Goal: Check status: Check status

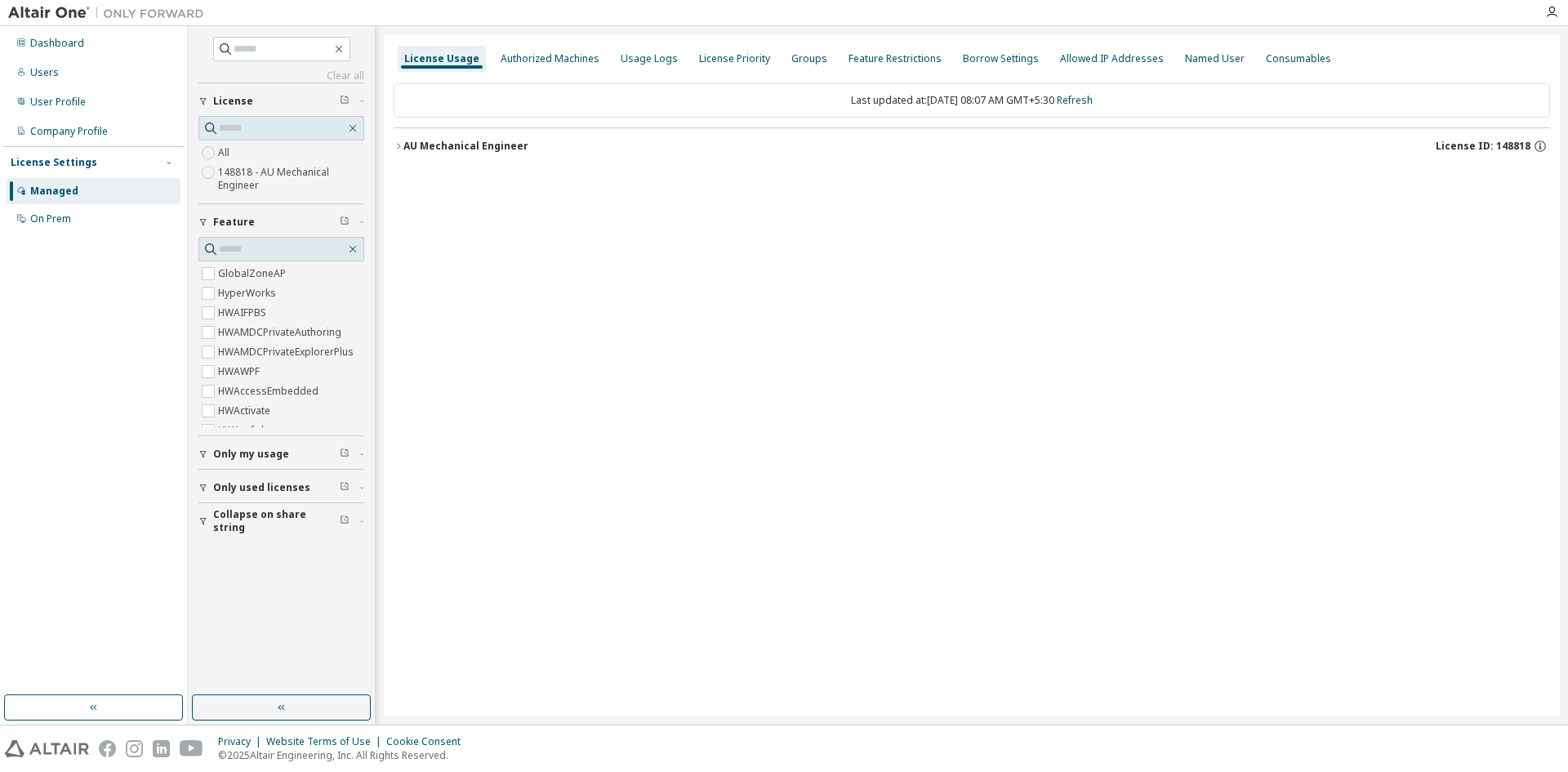
click at [507, 142] on div "AU Mechanical Engineer" at bounding box center [465, 146] width 125 height 13
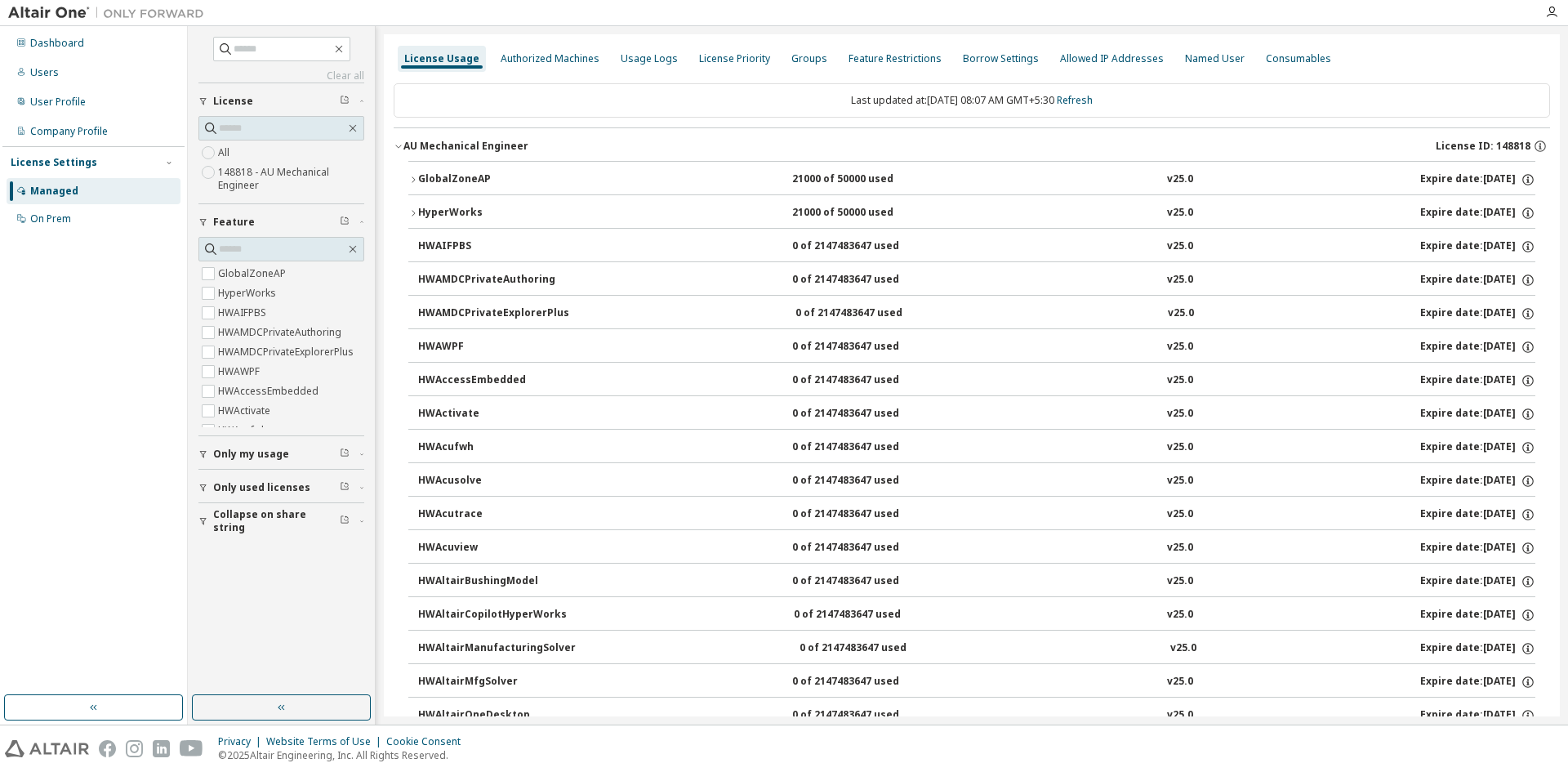
click at [489, 168] on button "GlobalZoneAP 21000 of 50000 used v25.0 Expire date: 2025-11-01" at bounding box center [971, 179] width 1127 height 36
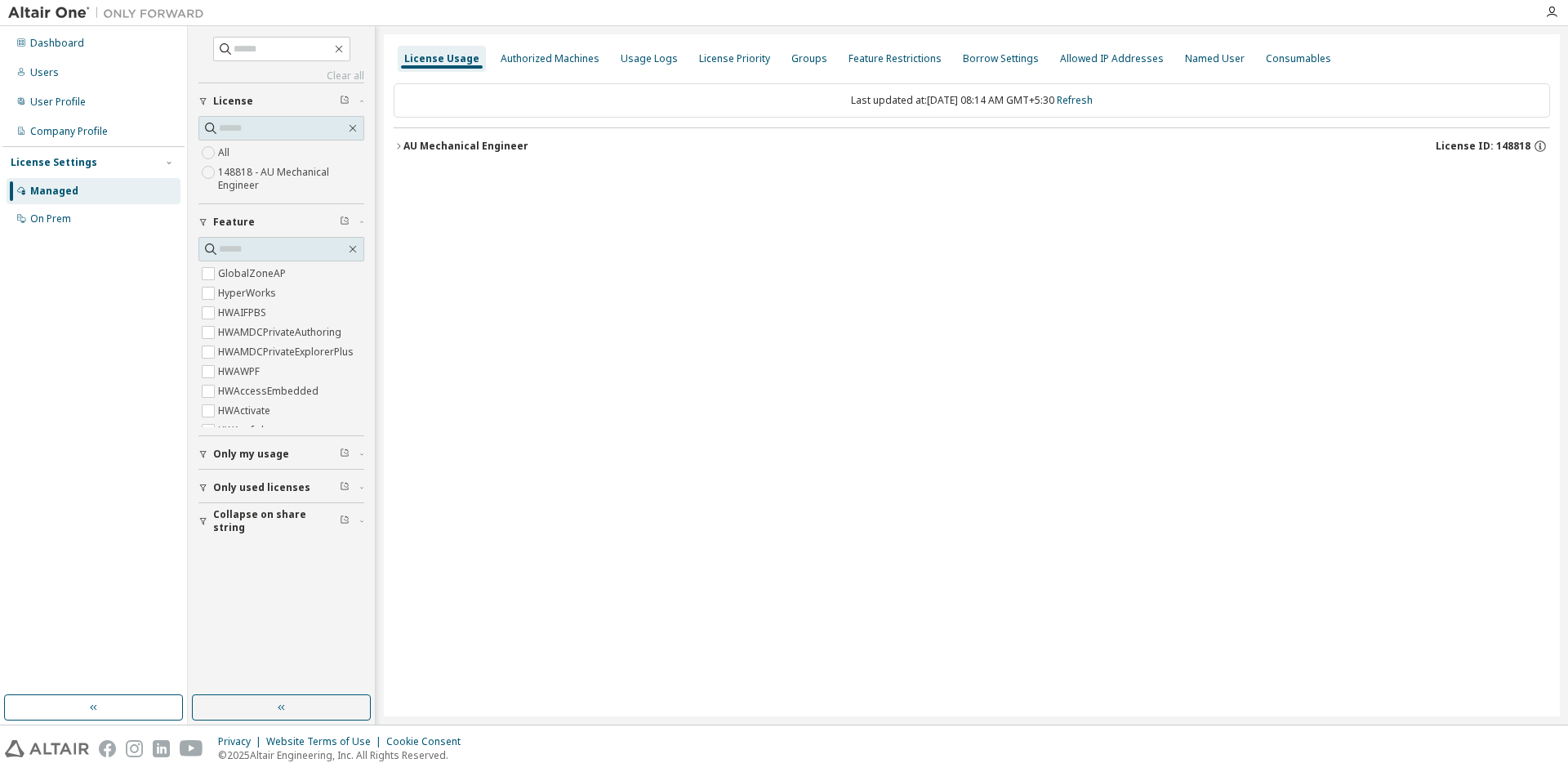
click at [416, 132] on button "AU Mechanical Engineer License ID: 148818" at bounding box center [972, 146] width 1157 height 36
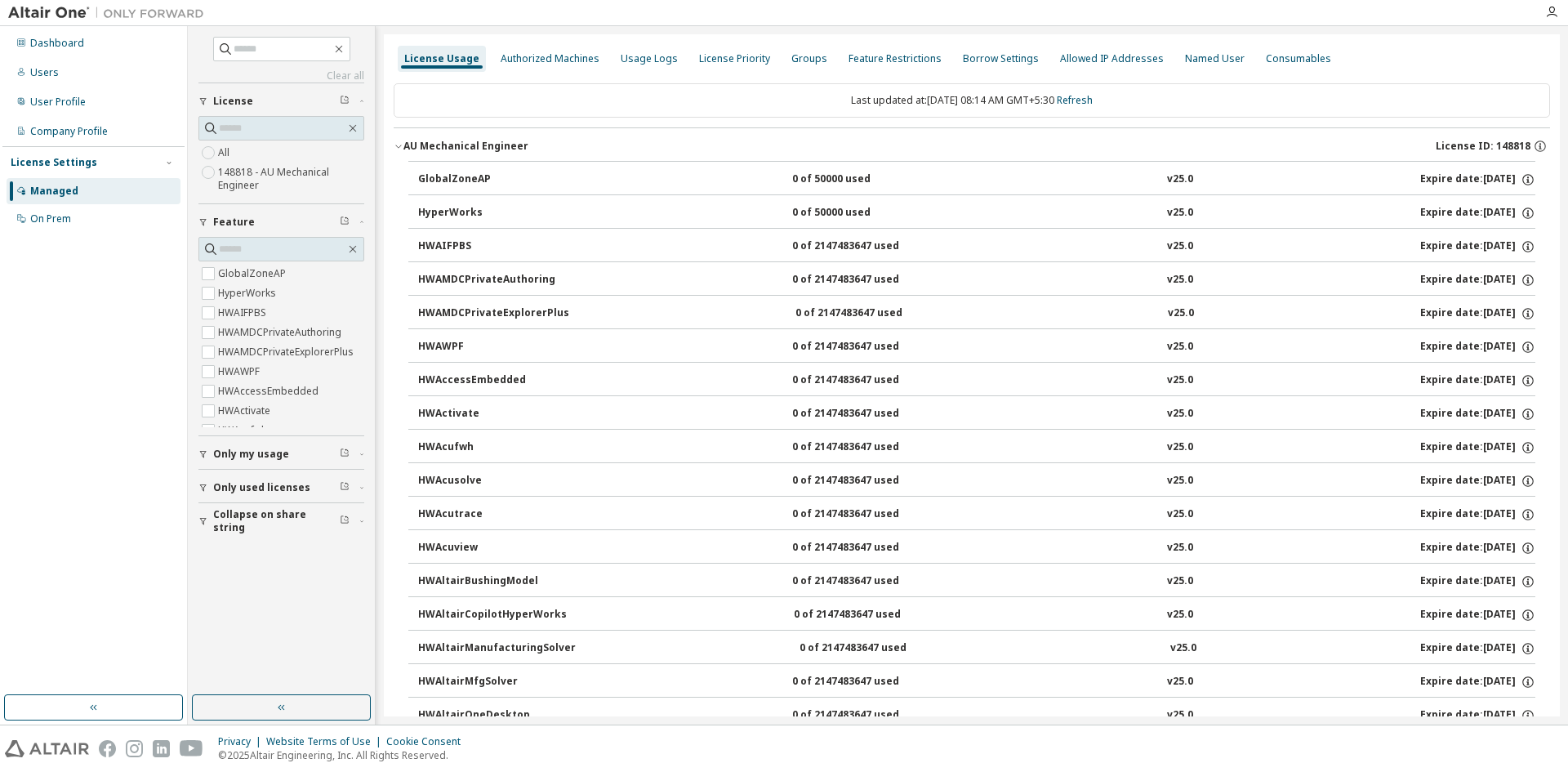
click at [435, 152] on div "AU Mechanical Engineer" at bounding box center [465, 146] width 125 height 13
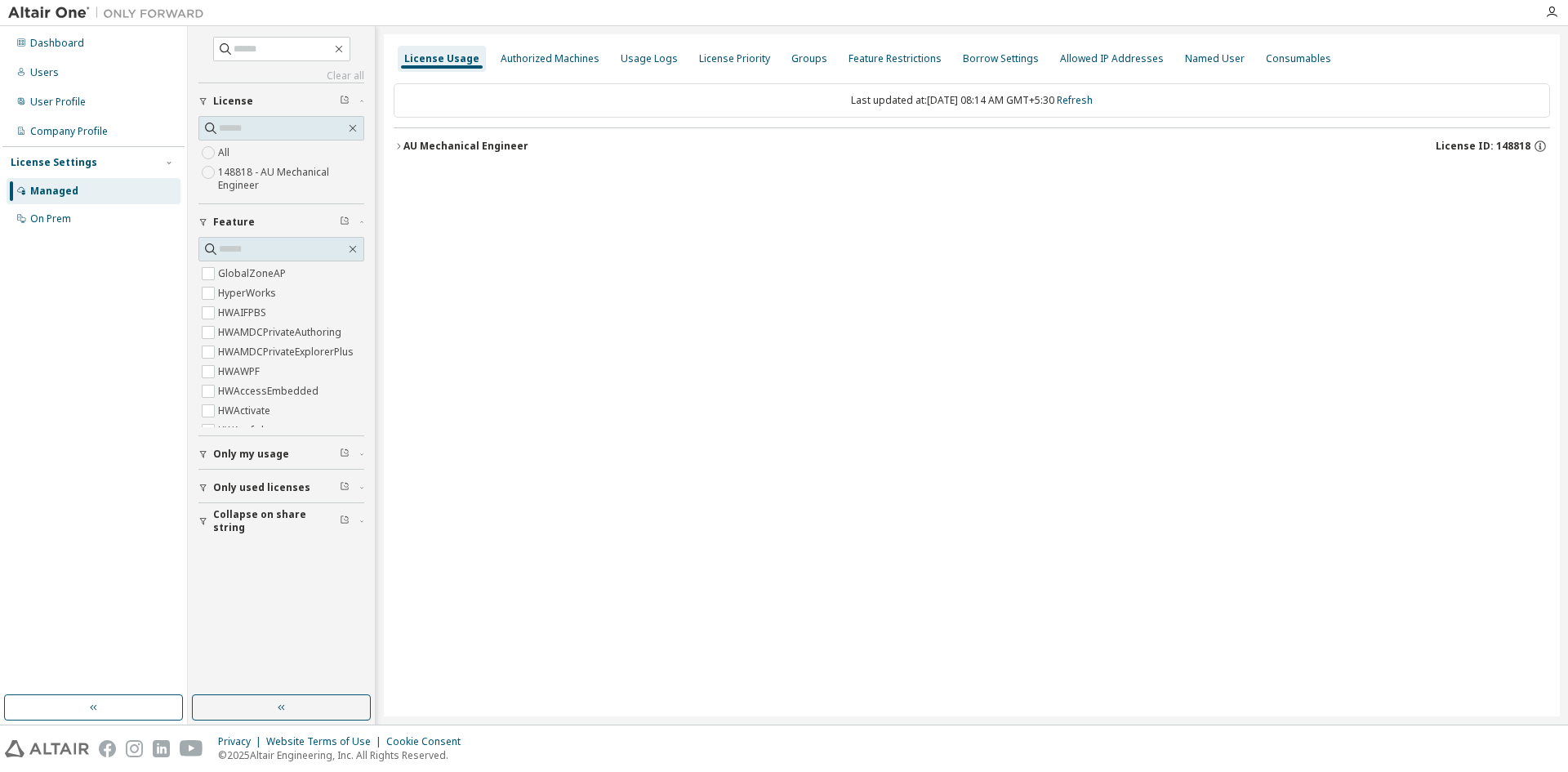
click at [435, 152] on div "AU Mechanical Engineer" at bounding box center [465, 146] width 125 height 13
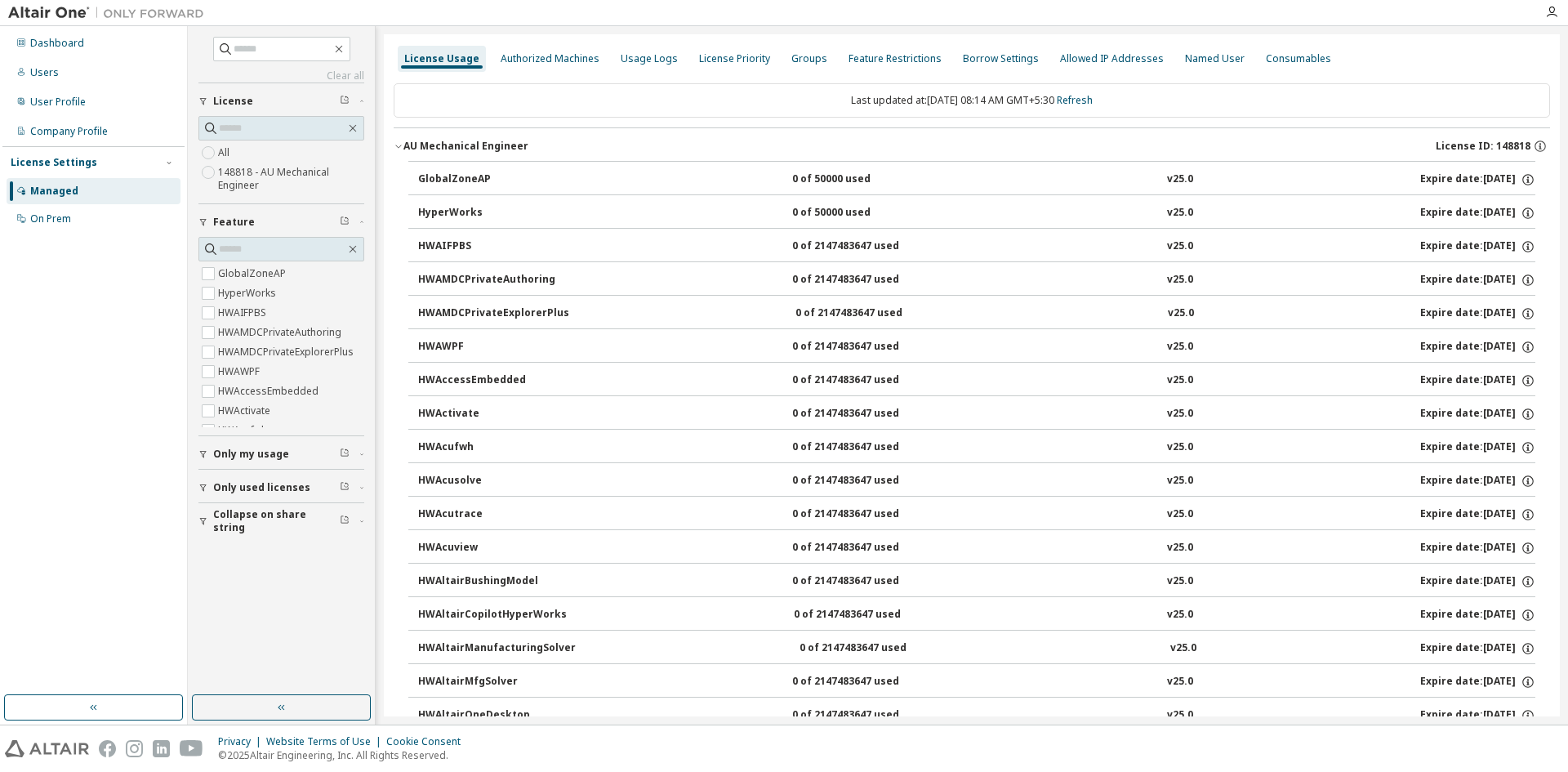
click at [435, 152] on div "AU Mechanical Engineer" at bounding box center [465, 146] width 125 height 13
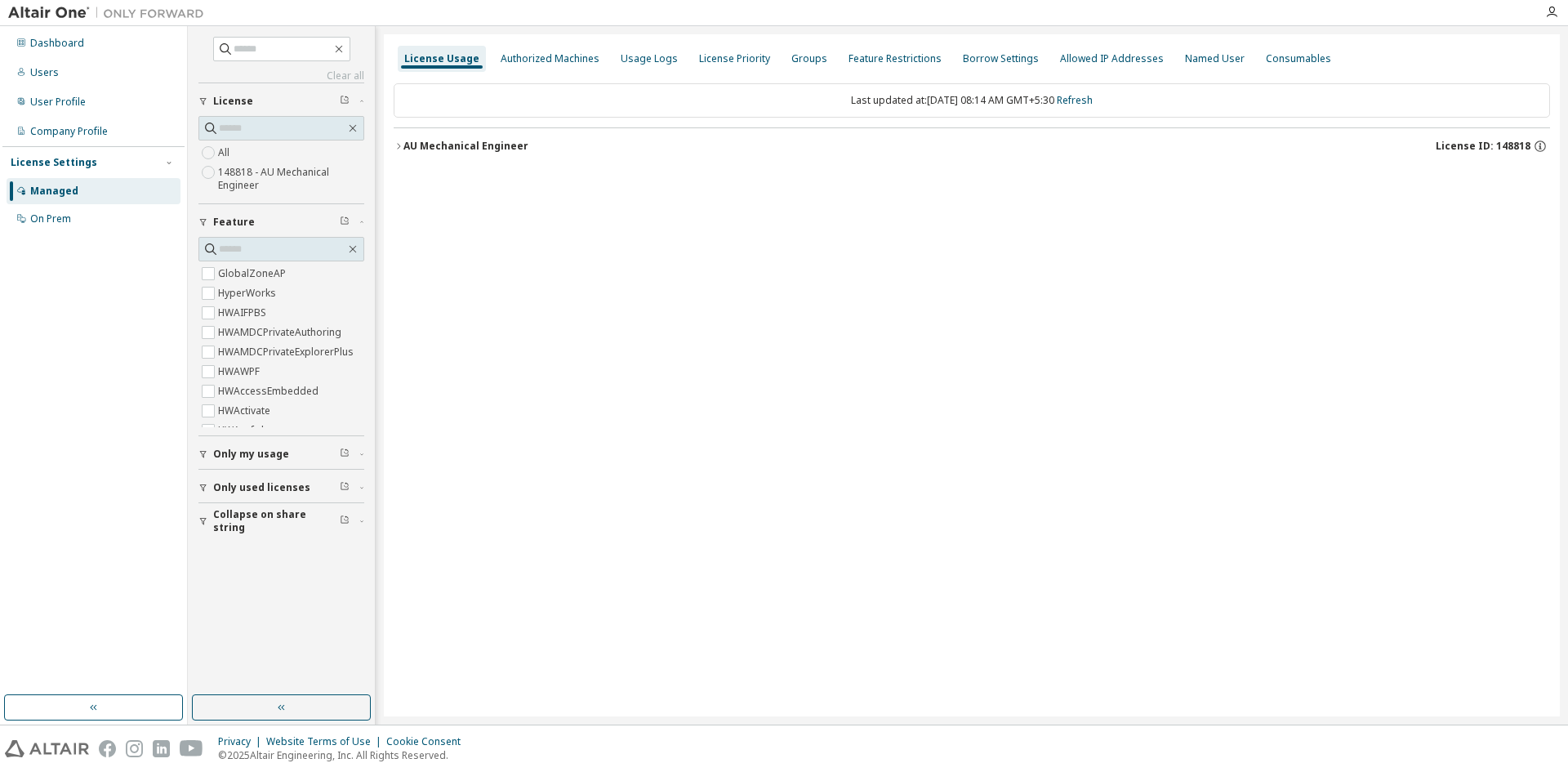
click at [446, 148] on div "AU Mechanical Engineer" at bounding box center [465, 146] width 125 height 13
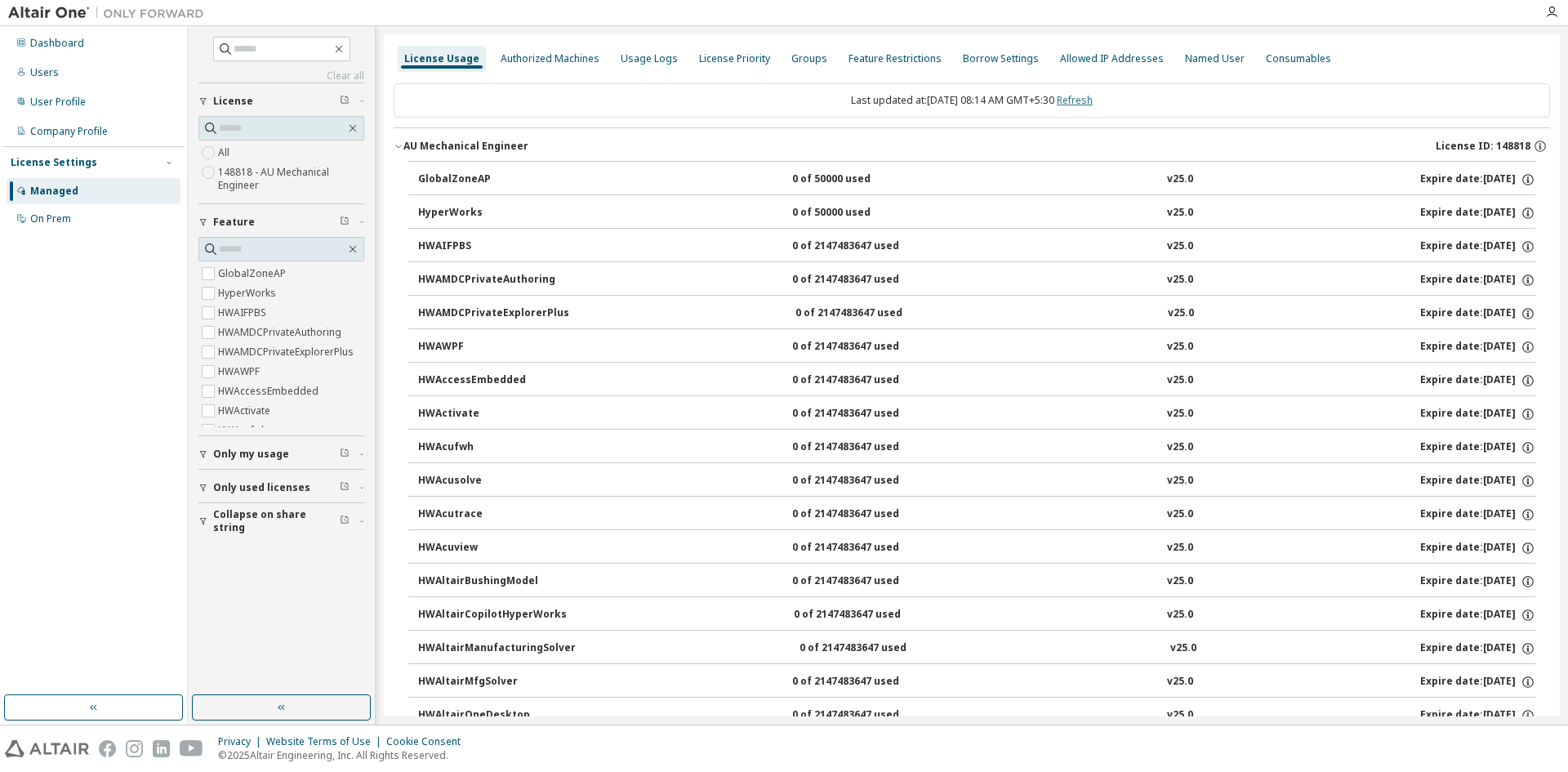
click at [1089, 96] on link "Refresh" at bounding box center [1074, 100] width 36 height 13
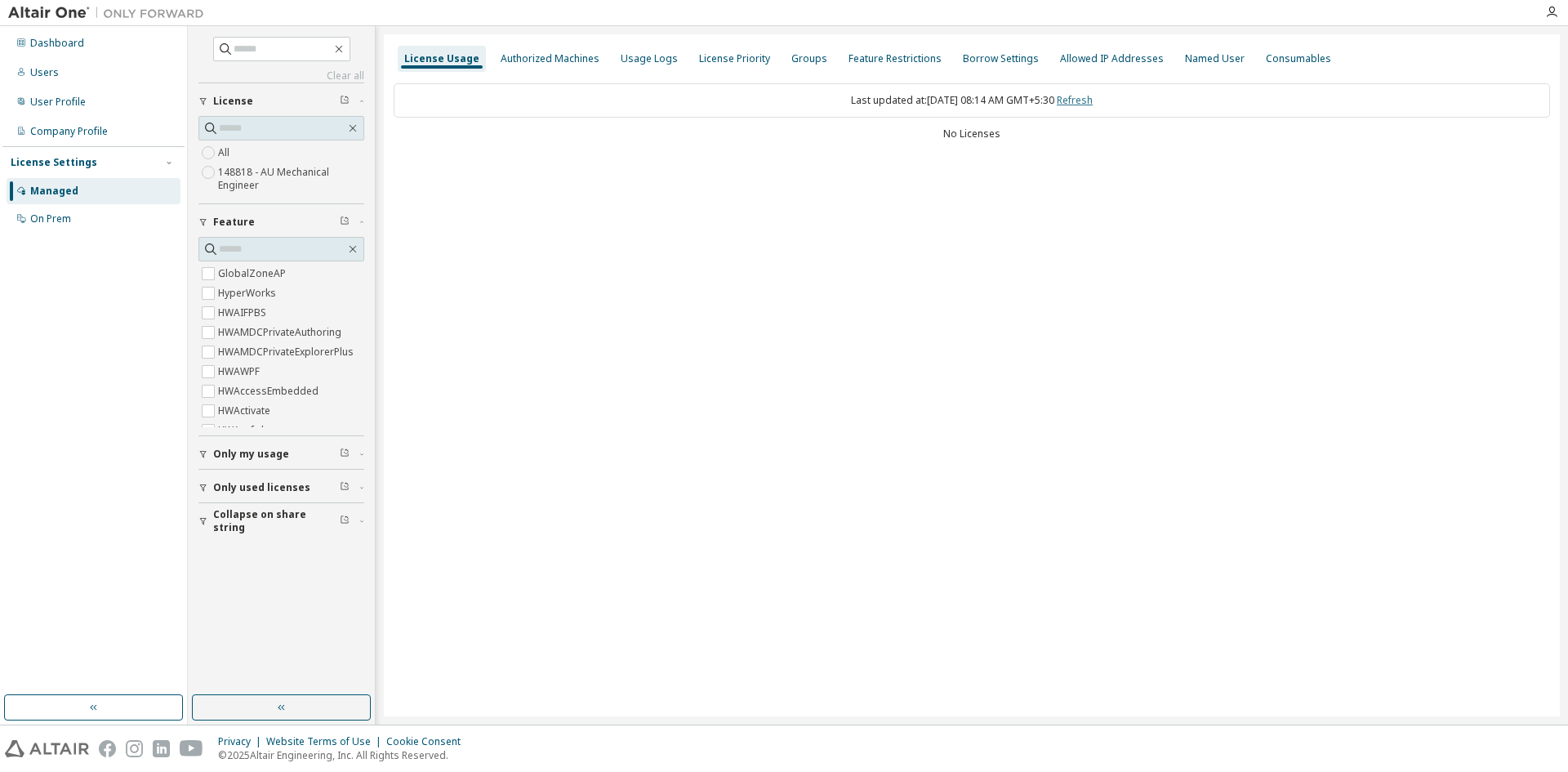
click at [1084, 98] on link "Refresh" at bounding box center [1074, 100] width 36 height 13
click at [482, 137] on button "AU Mechanical Engineer License ID: 148818" at bounding box center [972, 146] width 1157 height 36
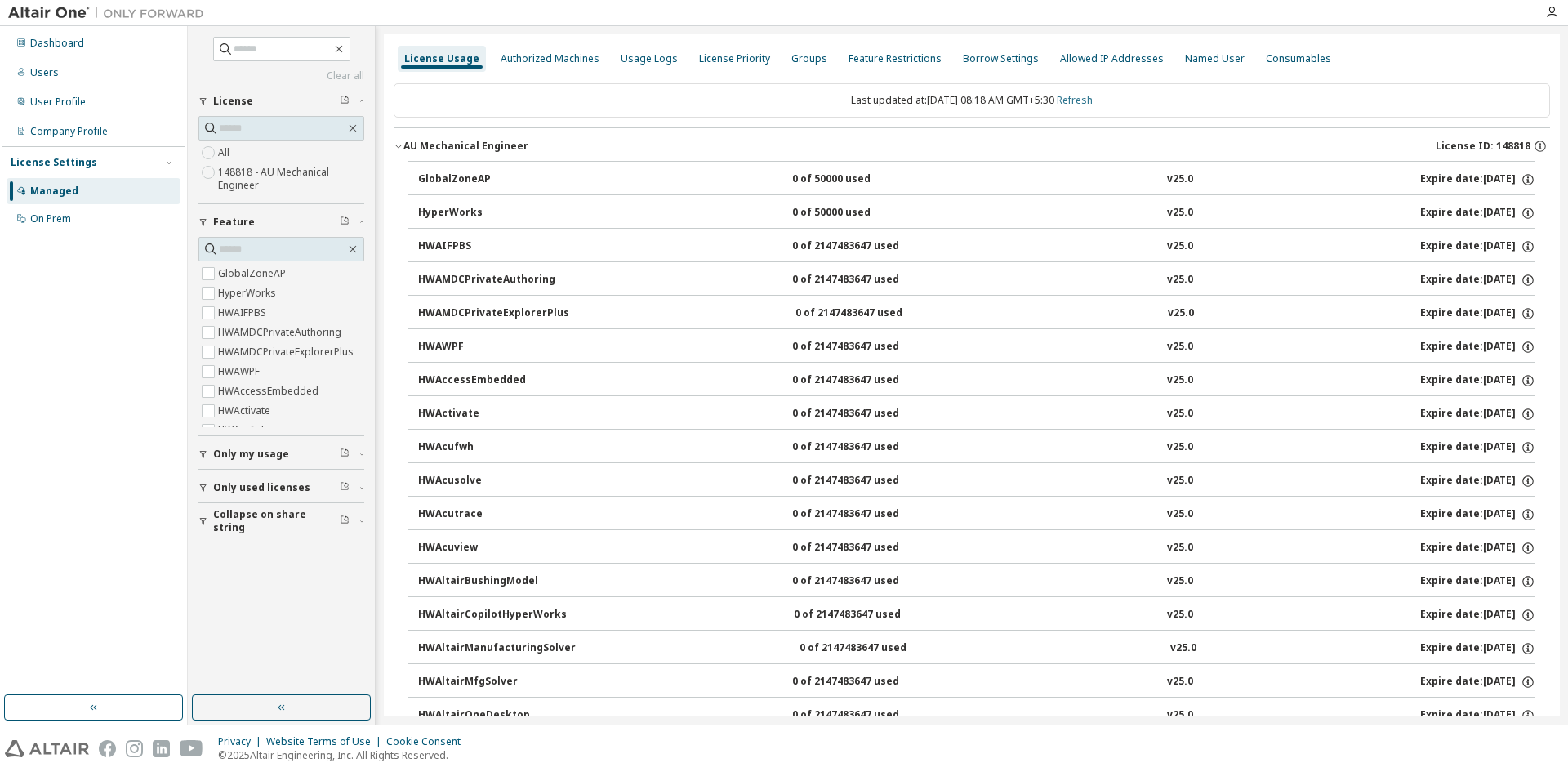
click at [1090, 96] on link "Refresh" at bounding box center [1074, 100] width 36 height 13
